Goal: Book appointment/travel/reservation

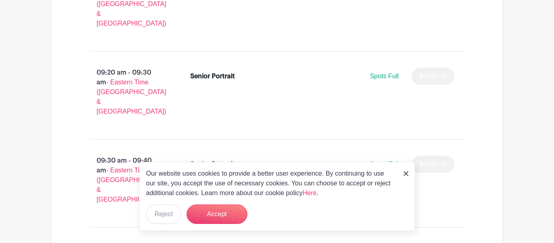
scroll to position [734, 0]
click at [214, 207] on button "Accept" at bounding box center [216, 213] width 61 height 19
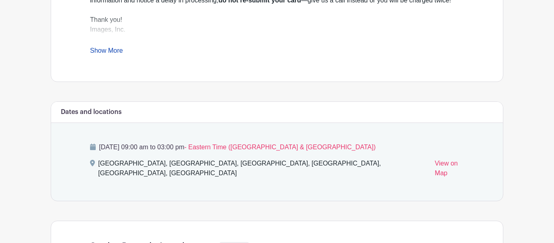
scroll to position [361, 0]
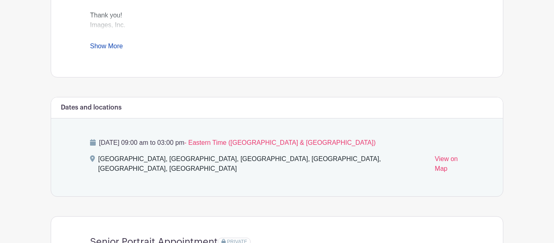
click at [109, 49] on link "Show More" at bounding box center [106, 48] width 33 height 10
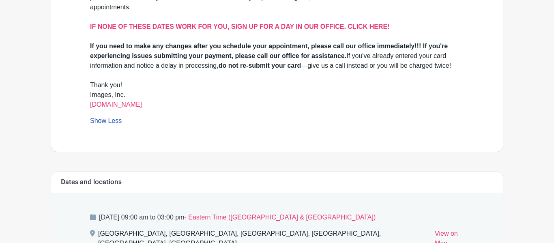
scroll to position [0, 0]
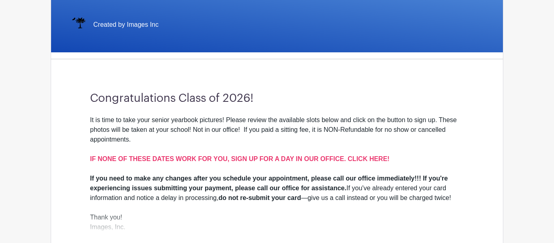
scroll to position [90, 0]
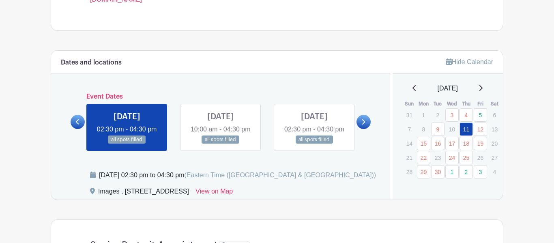
scroll to position [385, 0]
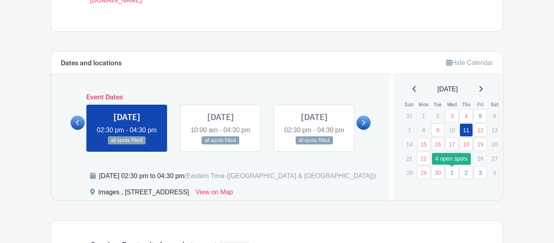
click at [448, 172] on link "1" at bounding box center [451, 172] width 13 height 13
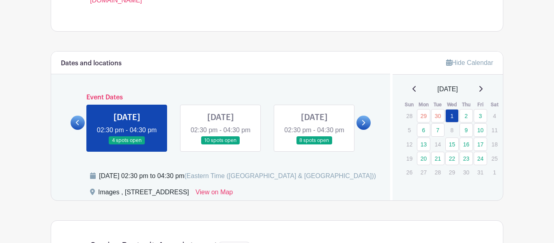
click at [127, 145] on link at bounding box center [127, 145] width 0 height 0
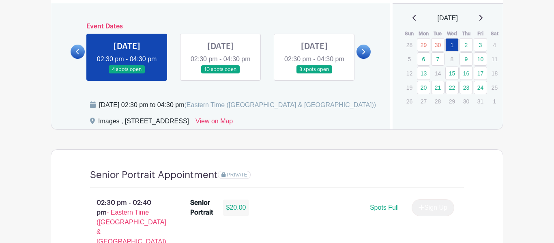
scroll to position [447, 0]
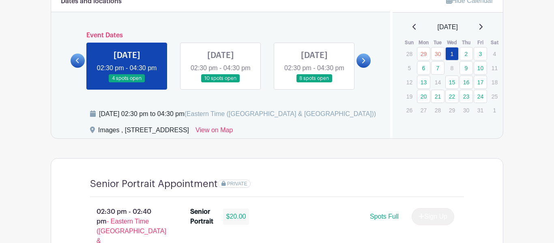
click at [127, 83] on link at bounding box center [127, 83] width 0 height 0
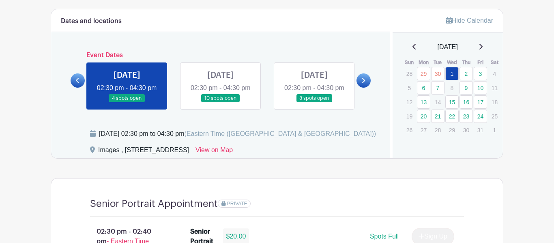
scroll to position [426, 0]
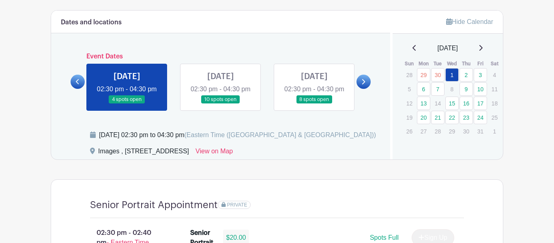
click at [127, 104] on link at bounding box center [127, 104] width 0 height 0
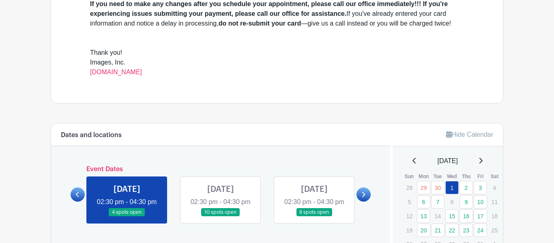
scroll to position [344, 0]
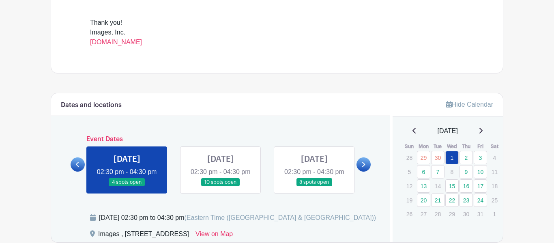
click at [363, 143] on div "Dates and locations Event Dates MON Jun 02, 2025 09:30 am - 04:00 pm 16 spots o…" at bounding box center [220, 167] width 339 height 149
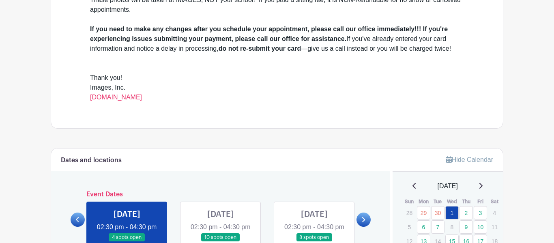
scroll to position [295, 0]
